Goal: Find specific page/section: Find specific page/section

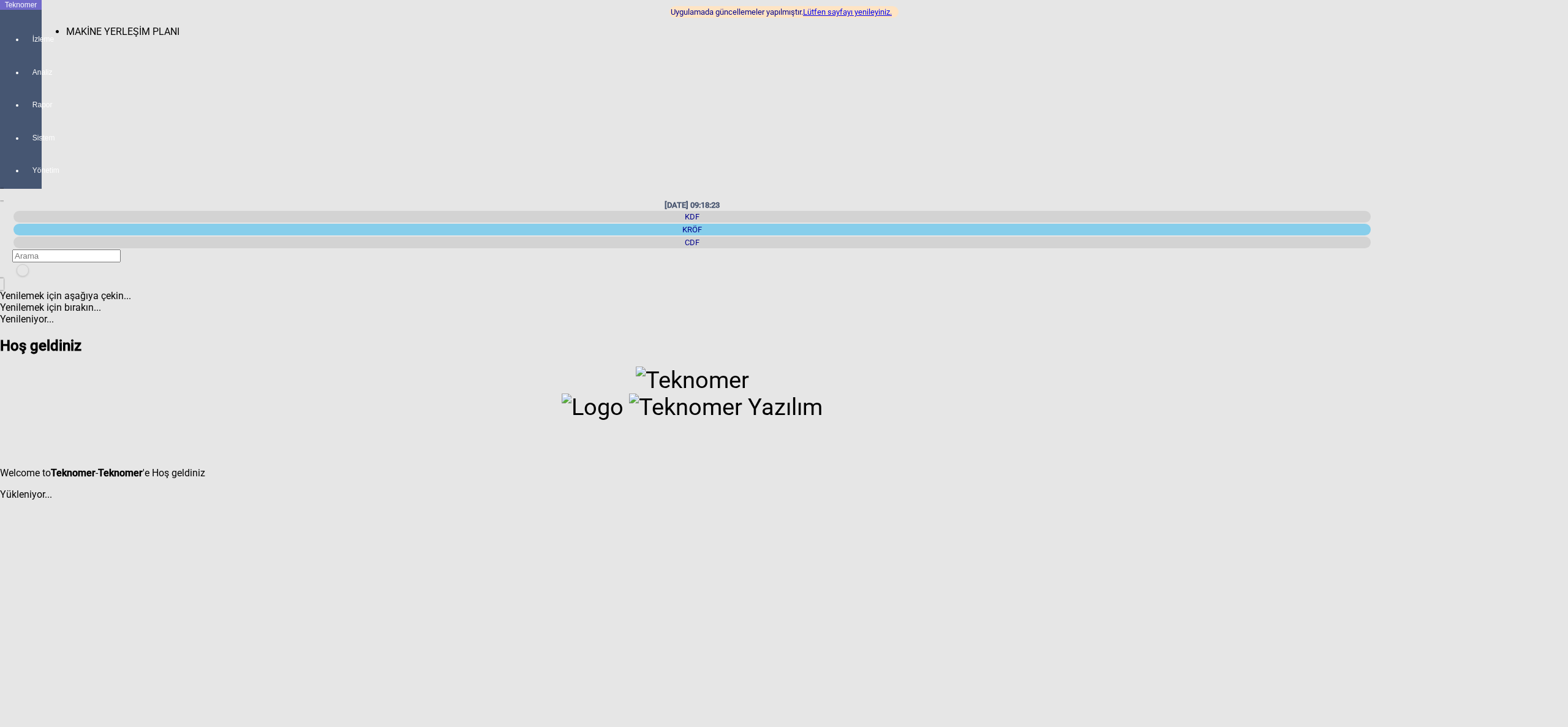
click at [70, 26] on span "MAKİNE YERLEŞİM PLANI" at bounding box center [122, 31] width 113 height 11
